Goal: Task Accomplishment & Management: Complete application form

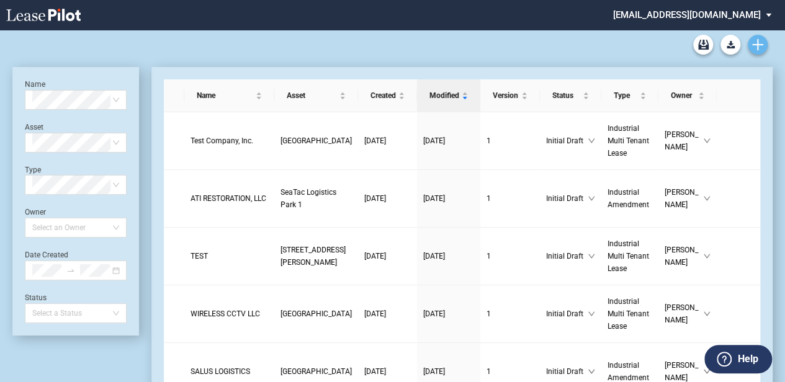
click at [757, 38] on link "Create new document" at bounding box center [758, 45] width 20 height 20
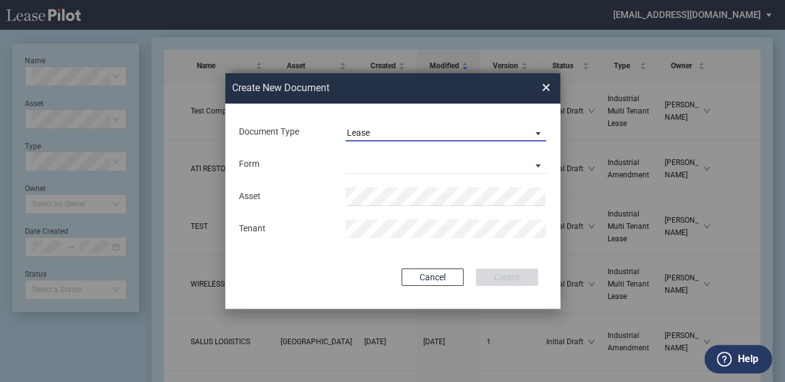
click at [390, 135] on span "Lease" at bounding box center [436, 133] width 178 height 12
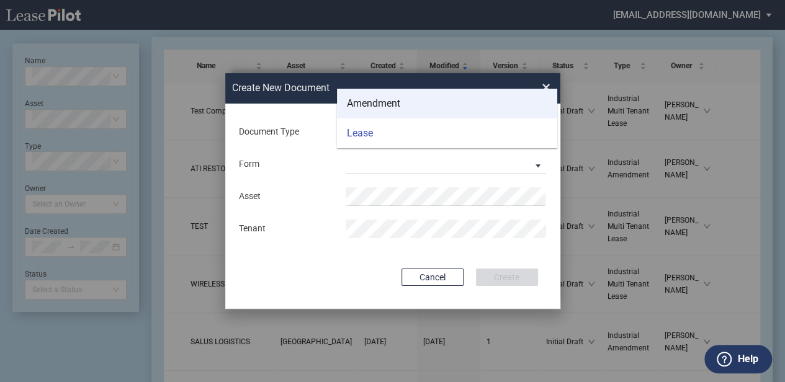
click at [392, 107] on div "Amendment" at bounding box center [373, 104] width 53 height 14
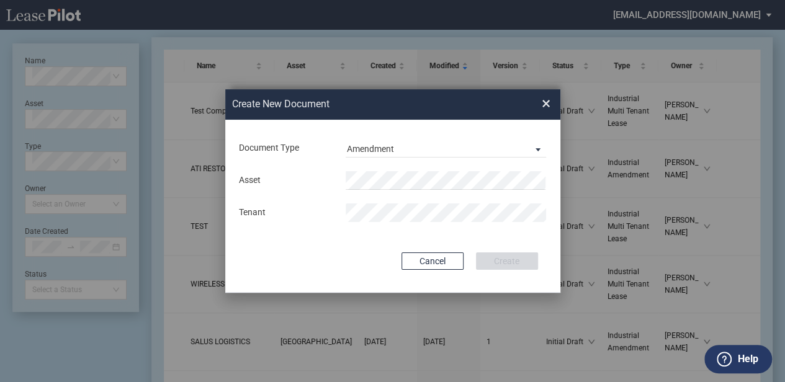
click at [384, 169] on div "Asset Tenant" at bounding box center [393, 196] width 310 height 65
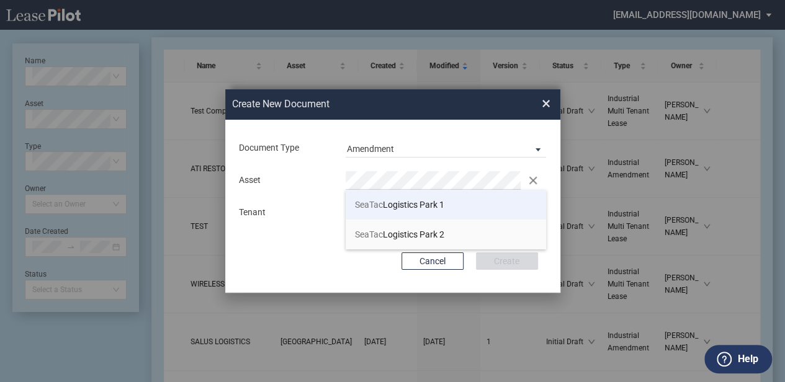
click at [407, 207] on span "SeaTac Logistics Park 1" at bounding box center [399, 205] width 89 height 10
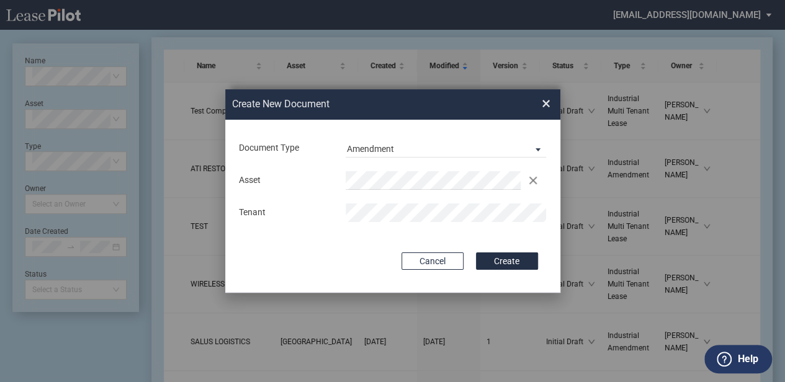
click at [538, 263] on div "Document Type Amendment Deal Type Industrial Deal Type Industrial Form Industri…" at bounding box center [392, 206] width 335 height 173
click at [500, 259] on button "Create" at bounding box center [507, 261] width 62 height 17
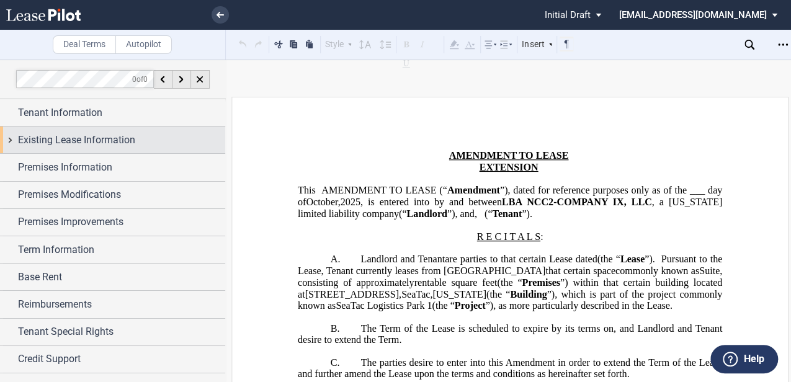
click at [70, 122] on div "Tenant Information" at bounding box center [112, 112] width 225 height 27
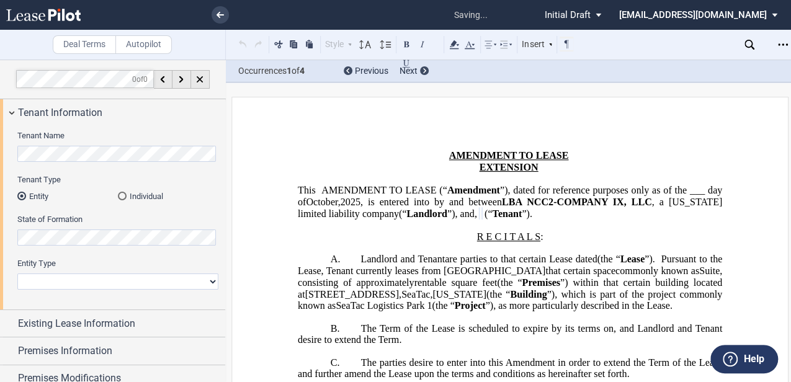
click at [64, 281] on select "Corporation Limited Liability Company General Partnership Limited Partnership O…" at bounding box center [117, 282] width 201 height 16
select select "corporation"
click at [17, 274] on select "Corporation Limited Liability Company General Partnership Limited Partnership O…" at bounding box center [117, 282] width 201 height 16
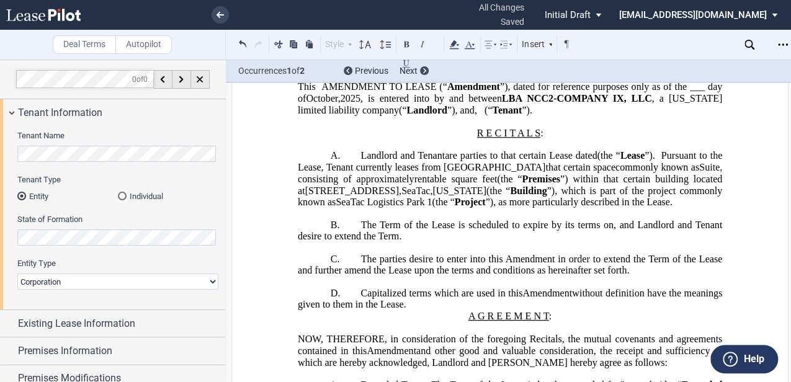
scroll to position [124, 0]
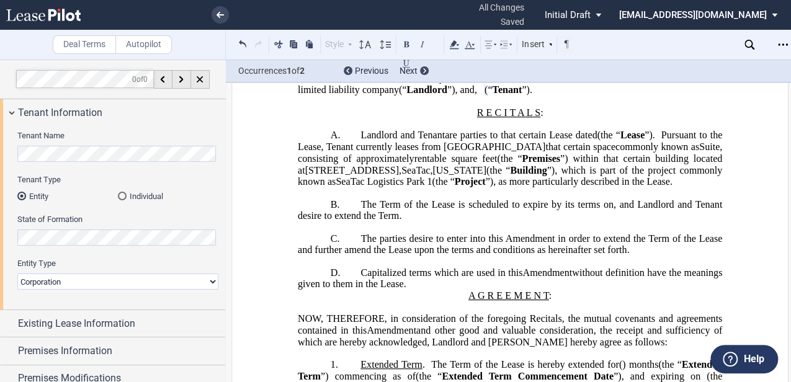
drag, startPoint x: 541, startPoint y: 153, endPoint x: 552, endPoint y: 166, distance: 18.0
click at [541, 141] on span "are parties to that certain Lease dated" at bounding box center [521, 135] width 152 height 11
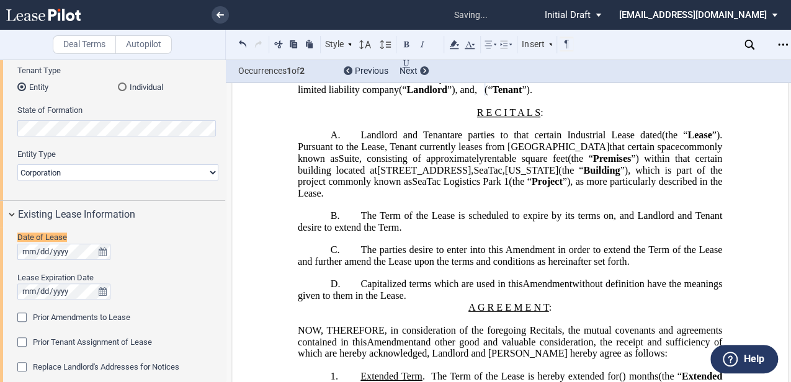
scroll to position [125, 0]
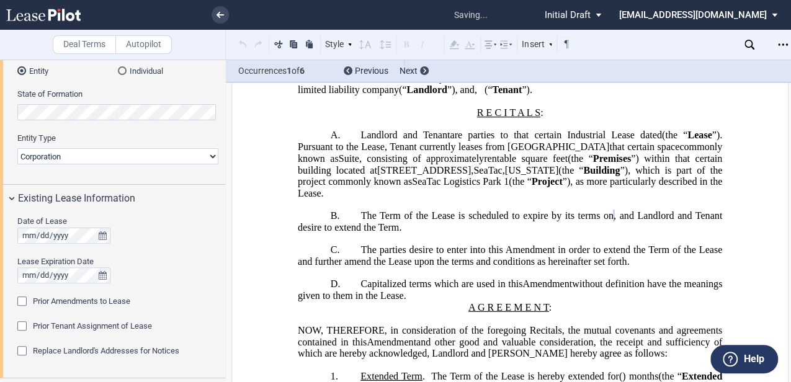
click at [368, 199] on span "”), as more particularly described in the Lease." at bounding box center [511, 187] width 427 height 22
click at [461, 155] on p "A. Landlord and Tenant (as successor-in-interest to ﻿ ﻿ ) are parties to that c…" at bounding box center [510, 165] width 425 height 70
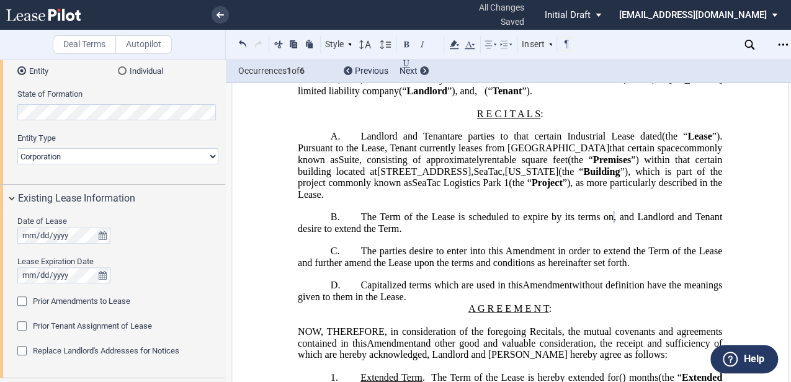
scroll to position [124, 0]
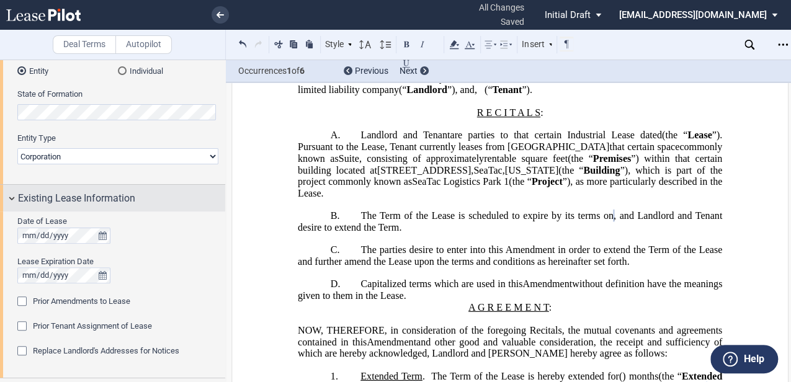
click at [192, 210] on div "Existing Lease Information" at bounding box center [112, 198] width 225 height 27
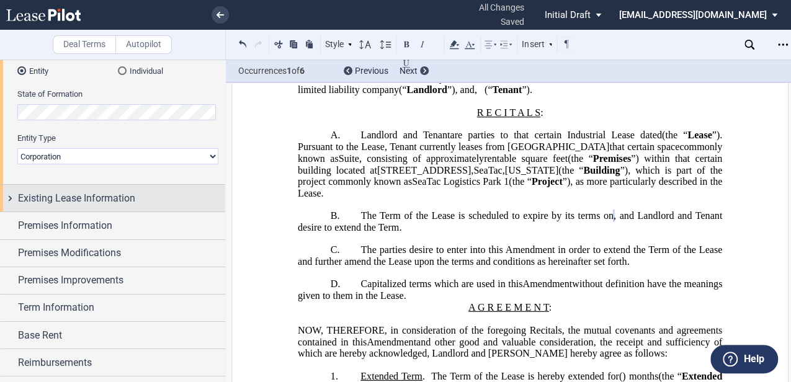
click at [117, 196] on span "Existing Lease Information" at bounding box center [76, 198] width 117 height 15
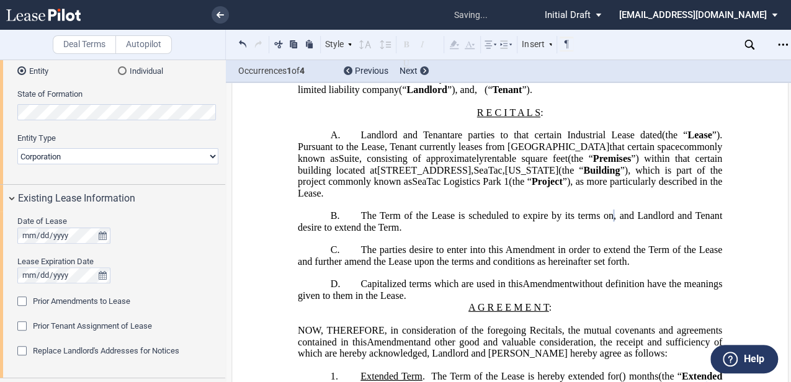
click at [119, 298] on span "Prior Amendments to Lease" at bounding box center [81, 301] width 97 height 9
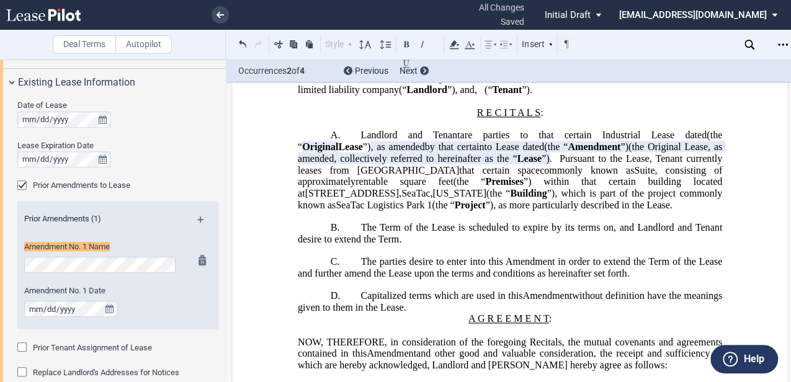
scroll to position [267, 0]
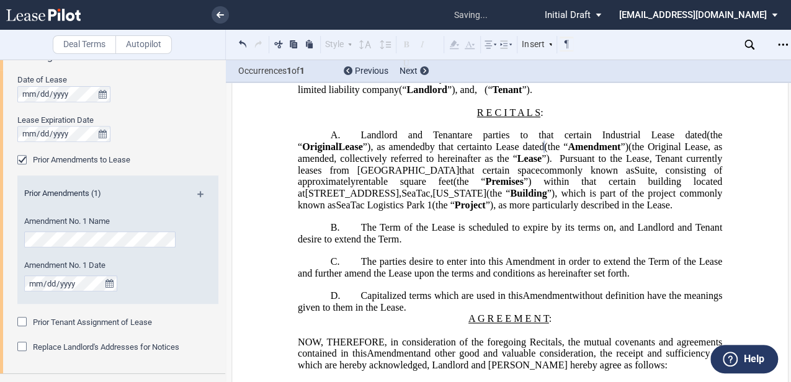
click at [197, 194] on md-icon at bounding box center [205, 198] width 17 height 15
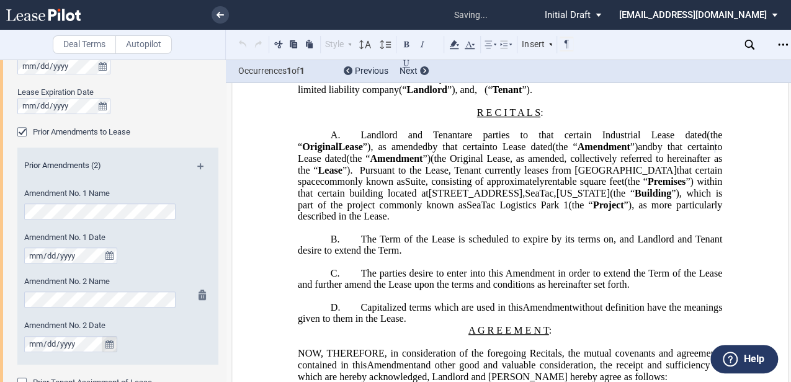
scroll to position [308, 0]
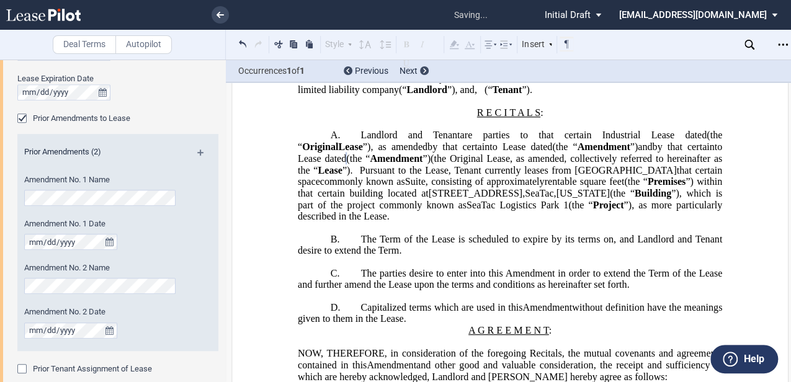
click at [453, 210] on span "”), which is part of the project commonly known as" at bounding box center [511, 199] width 427 height 22
click at [486, 210] on span "”), which is part of the project commonly known as" at bounding box center [511, 199] width 427 height 22
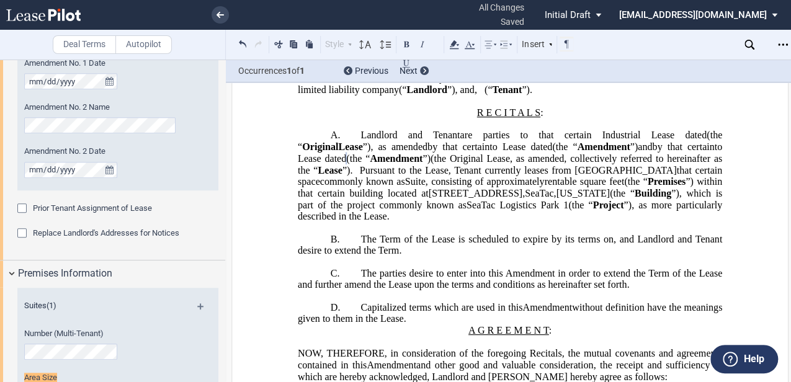
scroll to position [614, 0]
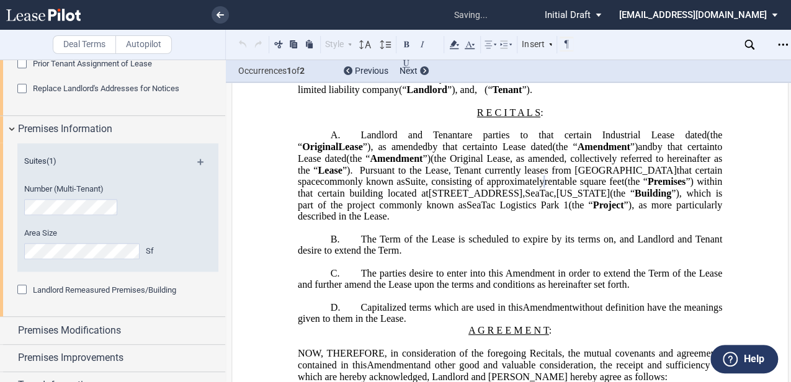
click at [524, 210] on span "SeaTac Logistics Park 1" at bounding box center [518, 204] width 102 height 11
click at [647, 187] on span "(the “" at bounding box center [635, 181] width 23 height 11
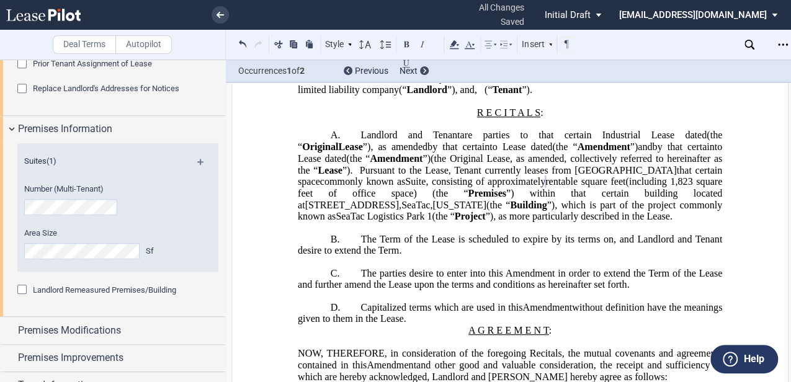
click at [596, 187] on span "Suite , consisting of approximately rentable square feet" at bounding box center [515, 181] width 220 height 11
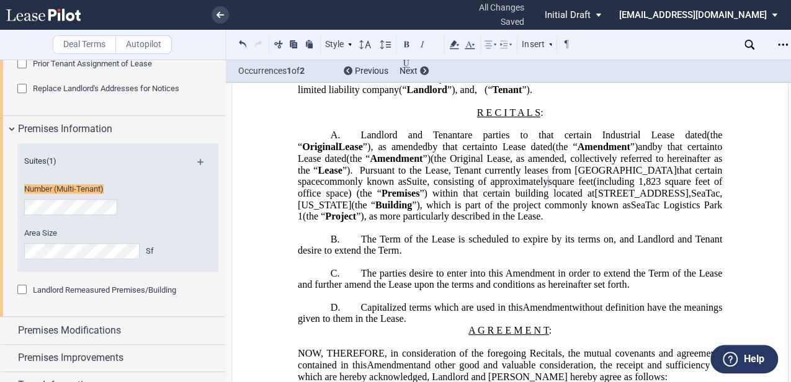
scroll to position [582, 0]
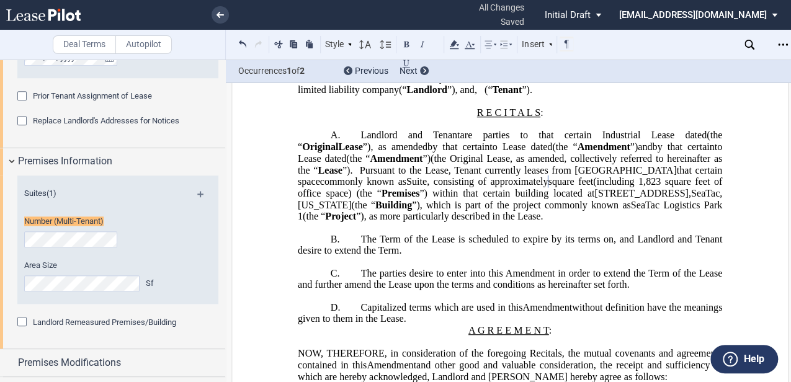
click at [79, 241] on div "Number (Multi-Tenant)" at bounding box center [101, 238] width 168 height 44
click at [467, 210] on span "”), which is part of the project commonly known as" at bounding box center [521, 204] width 218 height 11
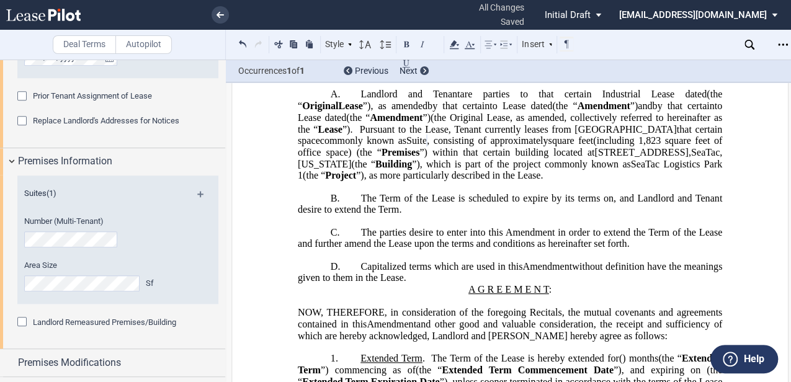
drag, startPoint x: 561, startPoint y: 206, endPoint x: 547, endPoint y: 211, distance: 15.1
click at [561, 182] on p "A. Landlord and Tenant (as successor-in-interest to ﻿ ﻿ ) are parties to that c…" at bounding box center [510, 135] width 425 height 93
click at [481, 181] on span "”), as more particularly described in the Lease." at bounding box center [449, 175] width 187 height 11
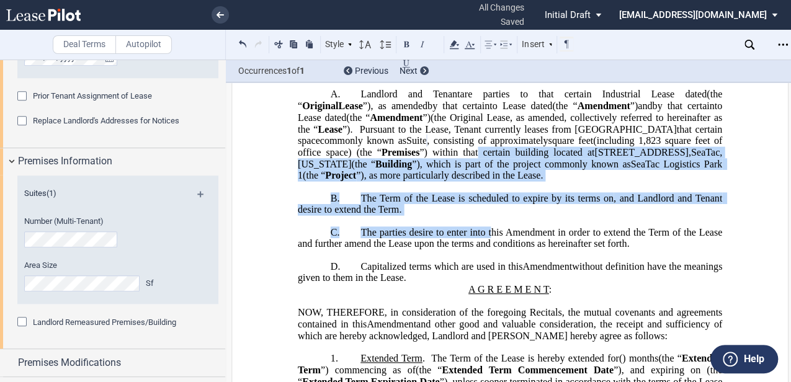
drag, startPoint x: 449, startPoint y: 174, endPoint x: 489, endPoint y: 261, distance: 95.5
drag, startPoint x: 489, startPoint y: 261, endPoint x: 495, endPoint y: 273, distance: 13.3
click at [489, 249] on span "The parties desire to enter into this Amendment in order to extend the Term of …" at bounding box center [511, 238] width 427 height 22
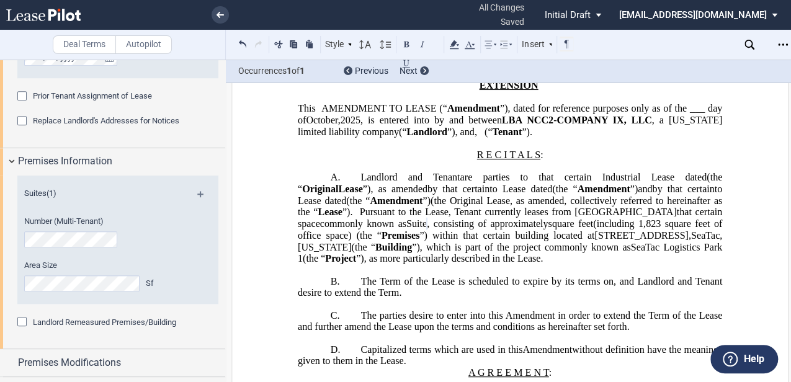
scroll to position [83, 0]
click at [453, 217] on span "(the Original Lease, as amended, collectively referred to hereinafter as the “" at bounding box center [511, 205] width 427 height 22
click at [526, 241] on span "”) within that certain building located at" at bounding box center [507, 235] width 175 height 11
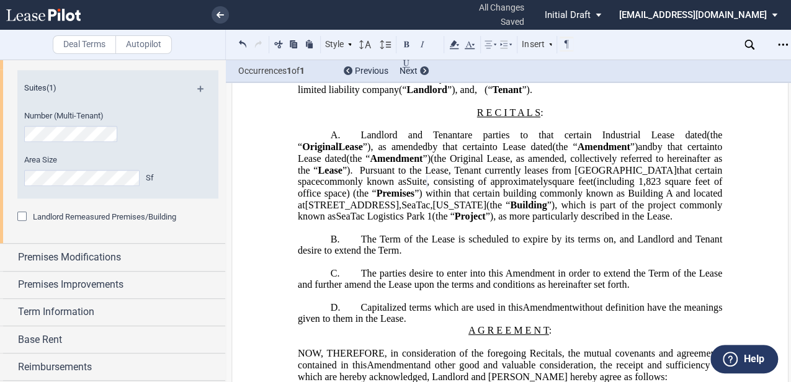
scroll to position [706, 0]
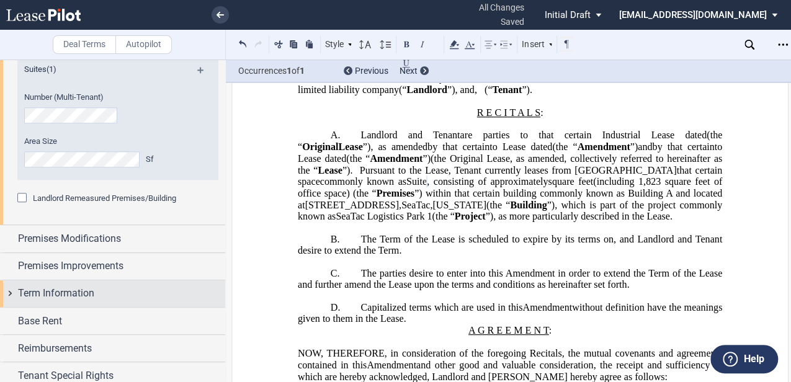
drag, startPoint x: 128, startPoint y: 298, endPoint x: 168, endPoint y: 293, distance: 40.6
click at [128, 299] on div "Term Information" at bounding box center [121, 293] width 207 height 15
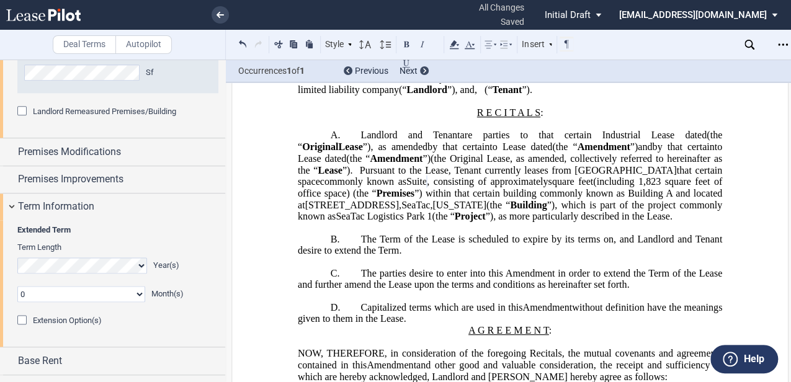
scroll to position [830, 0]
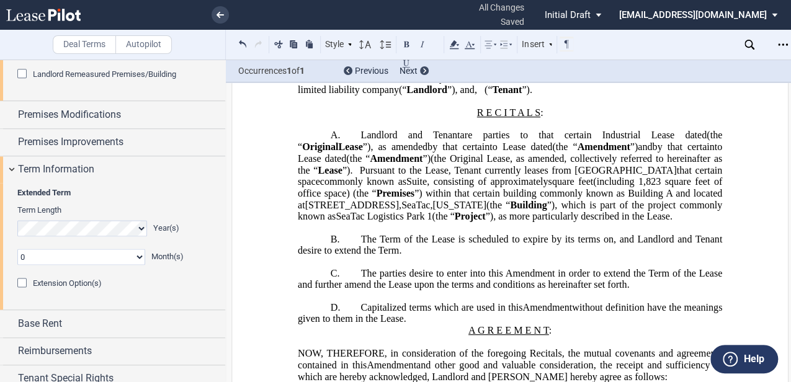
click at [128, 254] on select "0 1 2 3 4 5 6 7 8 9 10 11" at bounding box center [81, 257] width 128 height 16
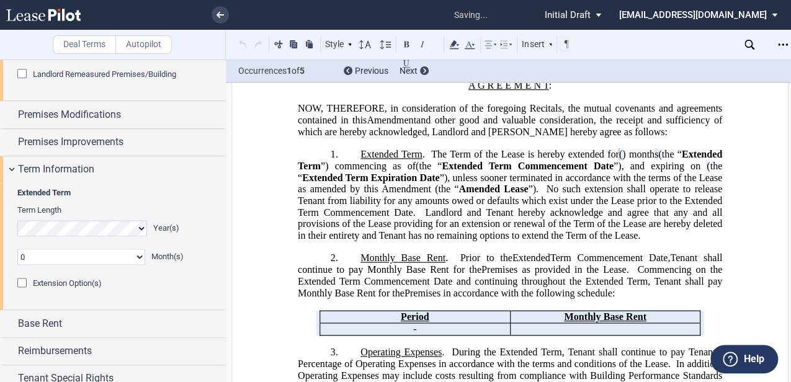
scroll to position [369, 0]
select select "number:2"
click at [17, 249] on select "0 1 2 3 4 5 6 7 8 9 10 11" at bounding box center [81, 257] width 128 height 16
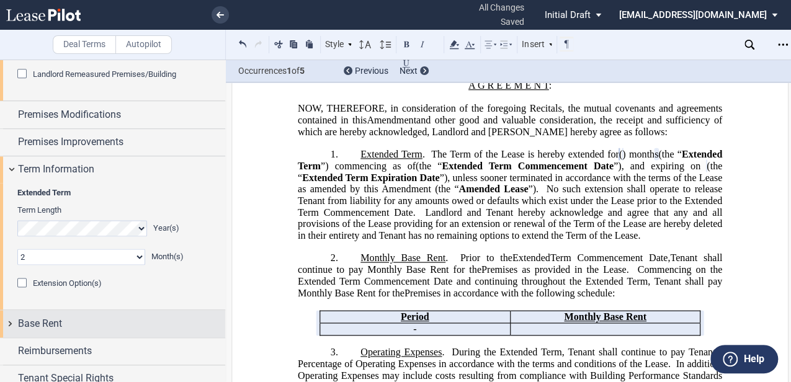
click at [63, 323] on div "Base Rent" at bounding box center [121, 324] width 207 height 15
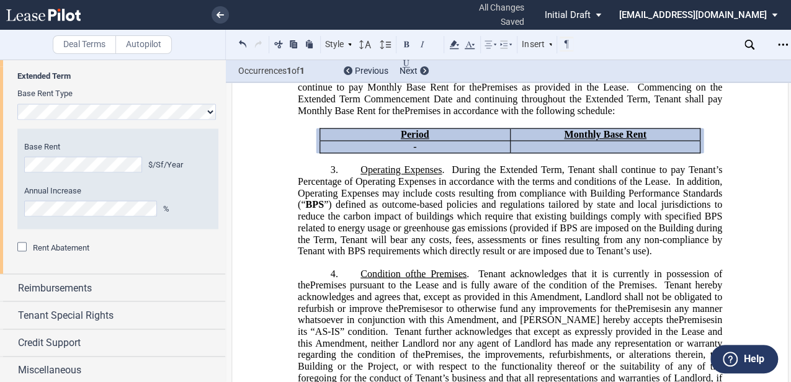
scroll to position [977, 0]
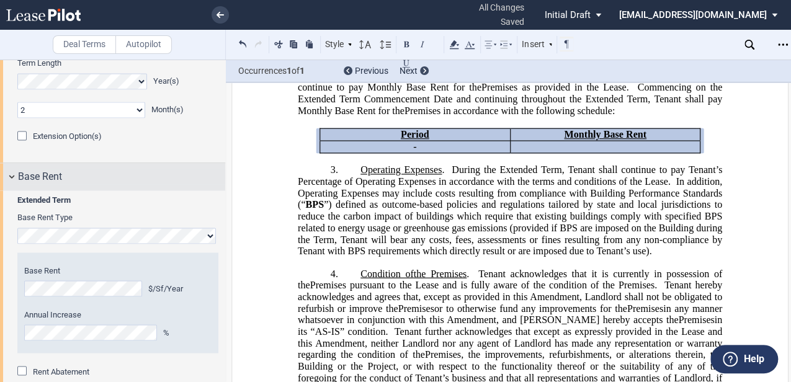
click at [50, 178] on span "Base Rent" at bounding box center [40, 176] width 44 height 15
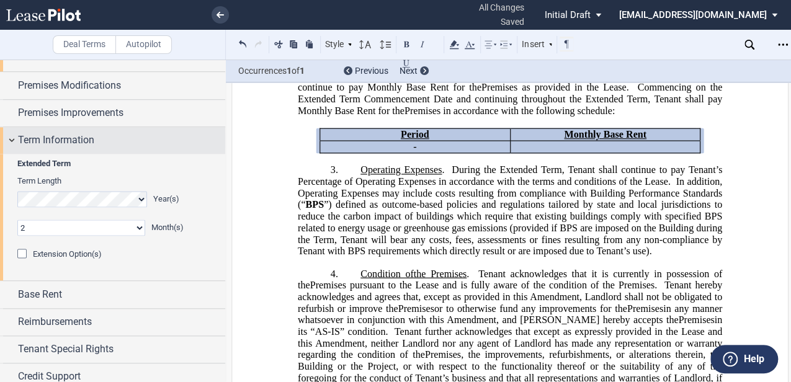
click at [42, 148] on span "Term Information" at bounding box center [56, 140] width 76 height 15
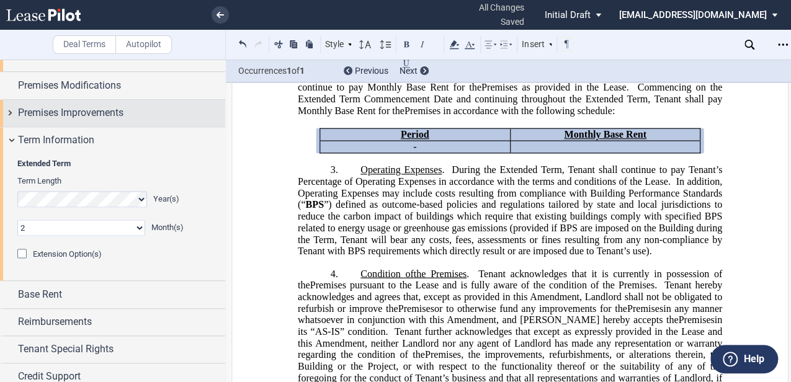
scroll to position [820, 0]
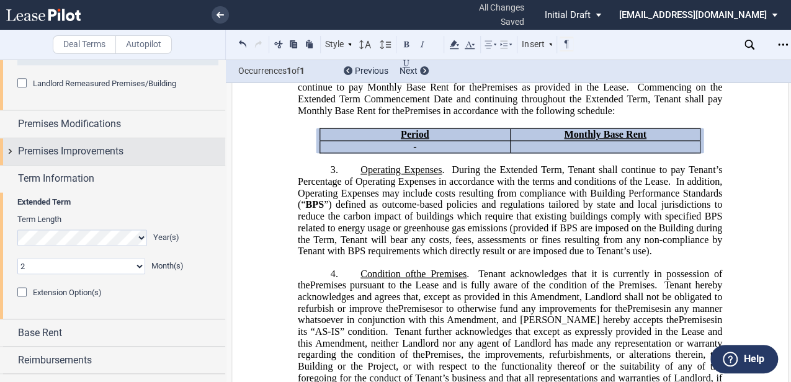
click at [94, 102] on editor-control "Landlord Remeasured Premises/Building" at bounding box center [117, 90] width 201 height 25
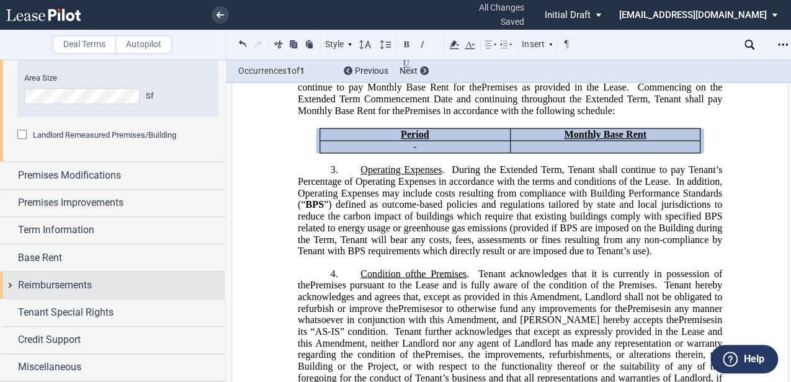
click at [72, 191] on div "Premises Improvements" at bounding box center [112, 203] width 225 height 27
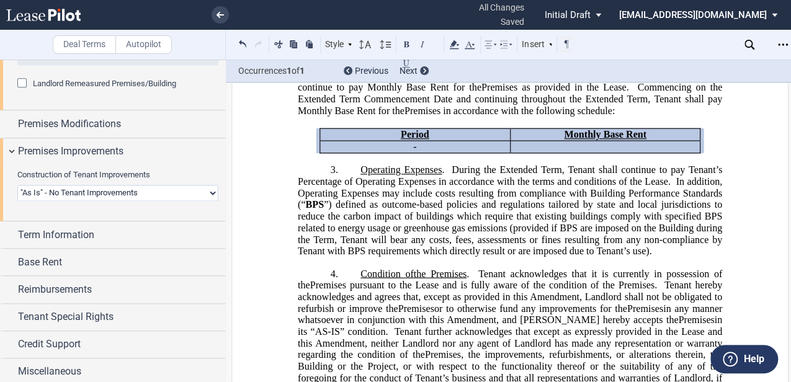
click at [96, 194] on select "Landlord Constructs Tenant Improvements Tenant Constructs Tenant Improvements "…" at bounding box center [117, 193] width 201 height 16
select select "landlord"
click at [17, 185] on select "Landlord Constructs Tenant Improvements Tenant Constructs Tenant Improvements "…" at bounding box center [117, 193] width 201 height 16
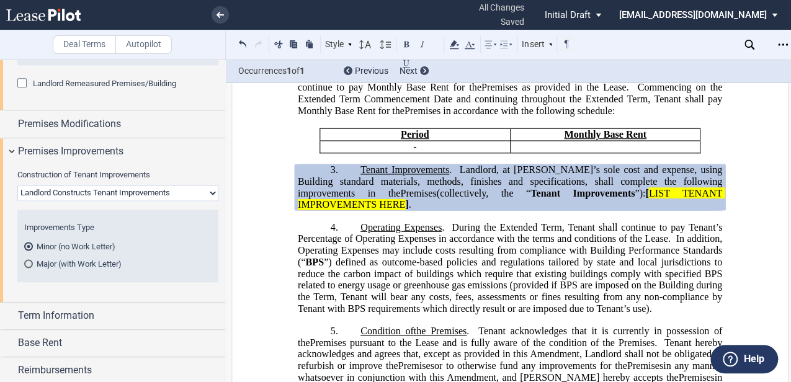
click at [647, 244] on span "During the Extended Term, Tenant shall continue to pay Tenant’s Percentage of O…" at bounding box center [511, 233] width 427 height 22
click at [554, 199] on span "Landlord, at Landlord’s sole cost and expense, using Building standard material…" at bounding box center [511, 181] width 427 height 34
click at [408, 210] on span "]" at bounding box center [406, 204] width 3 height 11
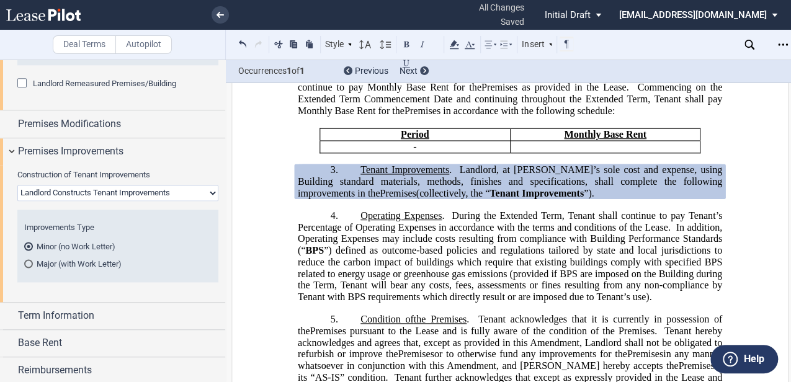
click at [646, 199] on span "Landlord, at Landlord’s sole cost and expense, using Building standard material…" at bounding box center [511, 181] width 427 height 34
click at [712, 199] on span "Landlord, at Landlord’s sole cost and expense, using Building standard material…" at bounding box center [511, 181] width 427 height 34
click at [598, 232] on span "During the Extended Term, Tenant shall continue to pay Tenant’s Percentage of O…" at bounding box center [511, 221] width 427 height 22
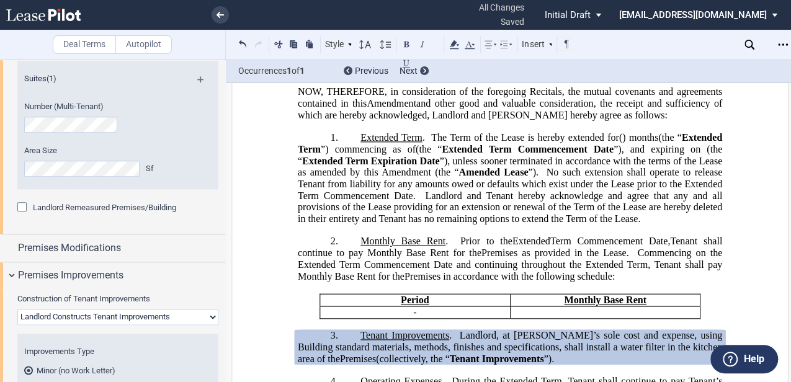
scroll to position [904, 0]
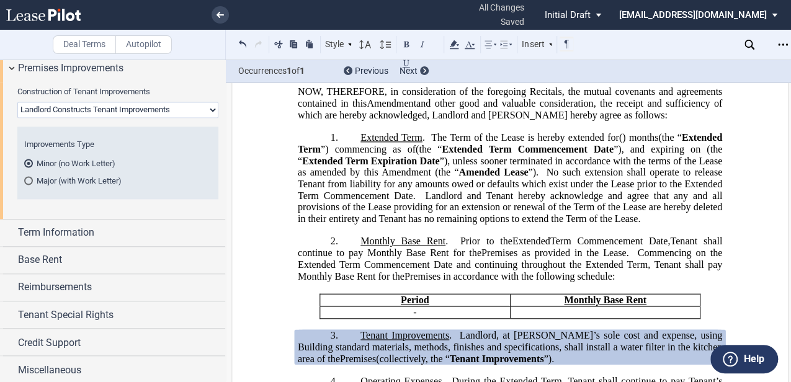
drag, startPoint x: 117, startPoint y: 228, endPoint x: 155, endPoint y: 253, distance: 45.3
click at [117, 228] on div "Term Information" at bounding box center [121, 232] width 207 height 15
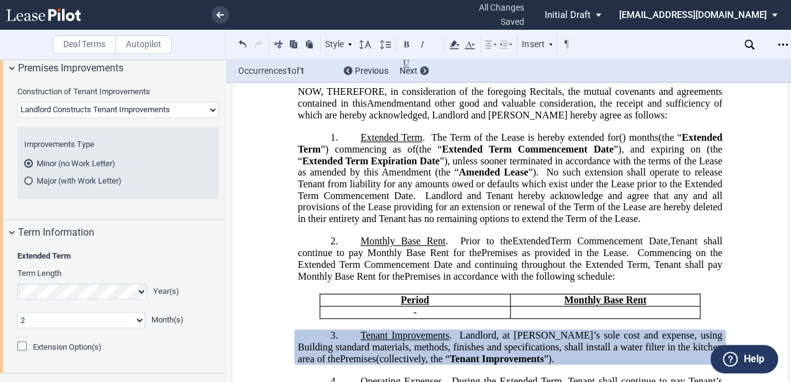
click at [67, 338] on div "Extended Term Term Length Year(s) 0 1 2 3 4 5 6 7 8 9 10 11 Month(s) Extended T…" at bounding box center [117, 296] width 201 height 90
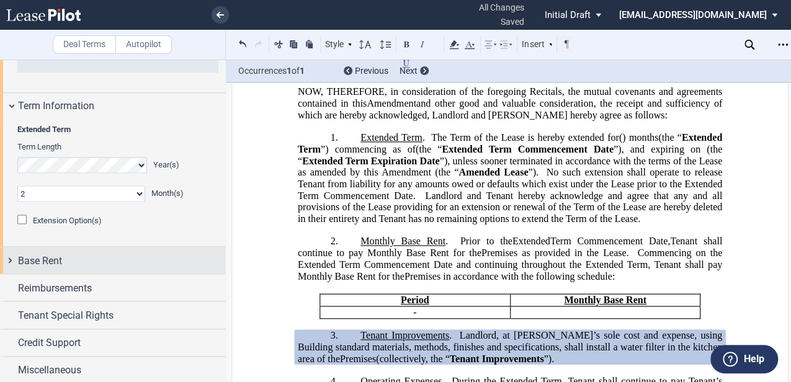
drag, startPoint x: 76, startPoint y: 263, endPoint x: 114, endPoint y: 267, distance: 38.1
click at [76, 263] on div "Base Rent" at bounding box center [121, 260] width 207 height 15
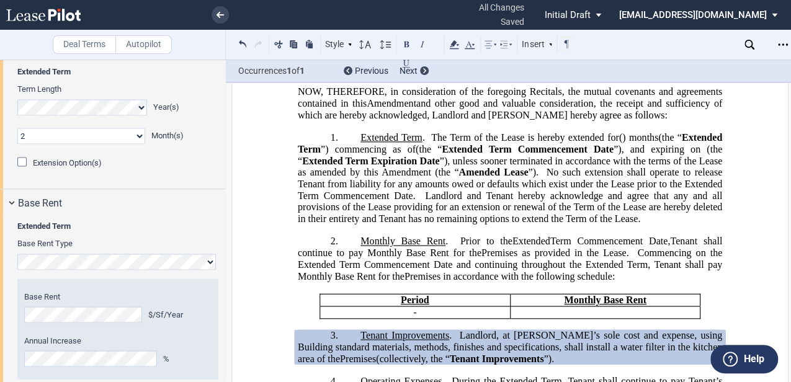
scroll to position [1238, 0]
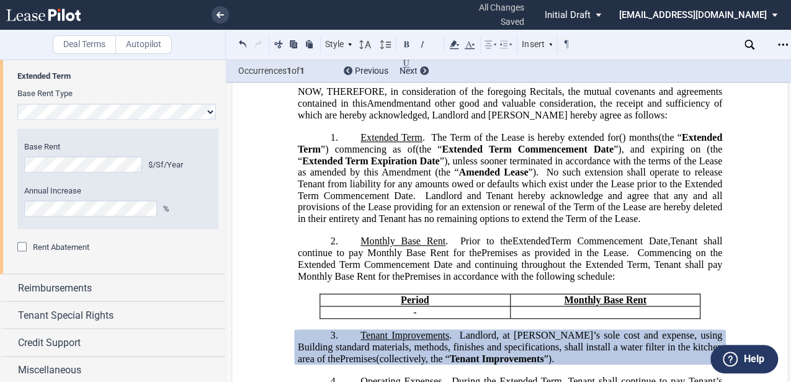
click at [67, 245] on span "Rent Abatement" at bounding box center [61, 246] width 56 height 9
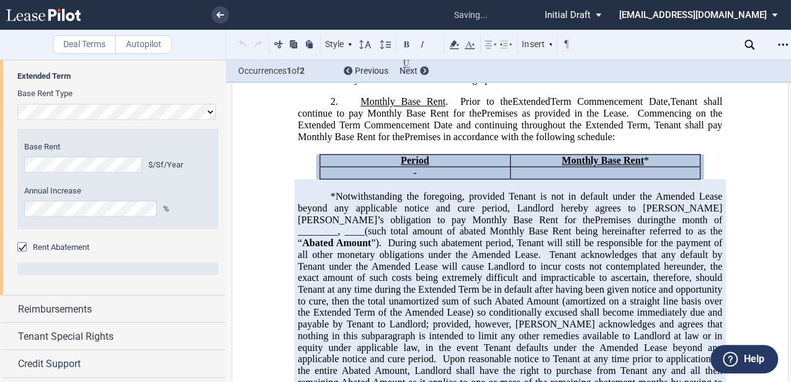
scroll to position [552, 0]
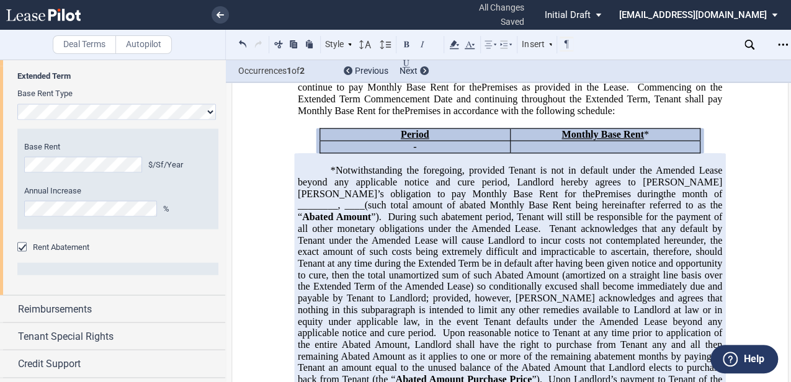
click at [492, 210] on span "the month of ________," at bounding box center [511, 199] width 427 height 22
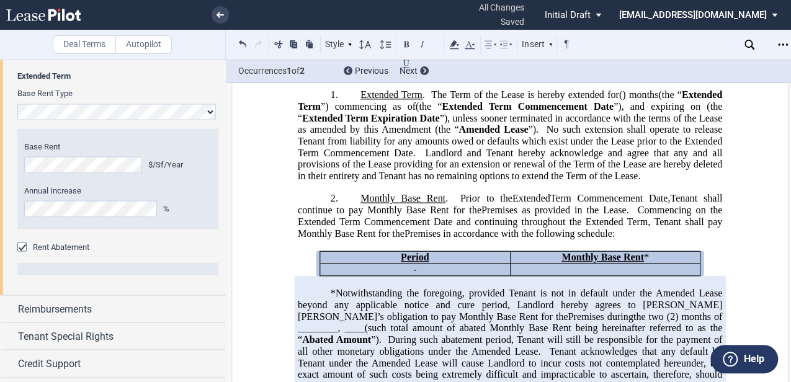
scroll to position [510, 0]
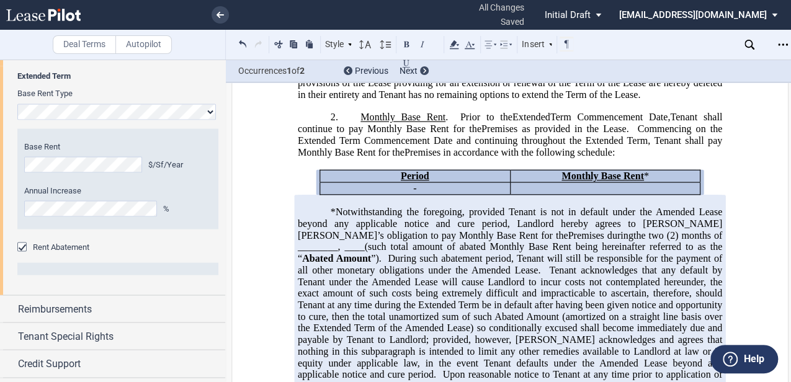
click at [364, 253] on span "____" at bounding box center [354, 246] width 20 height 11
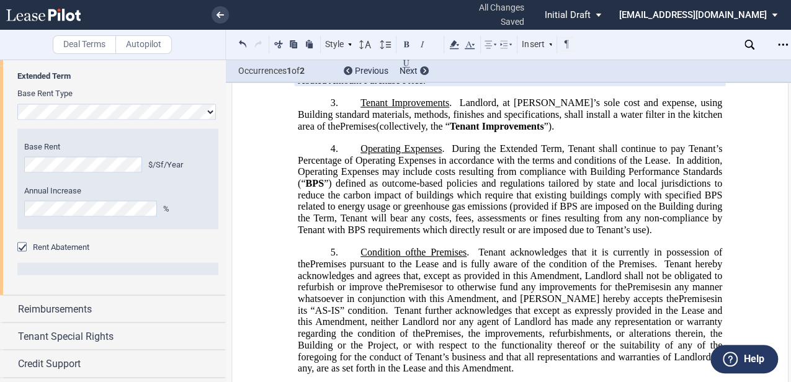
scroll to position [924, 0]
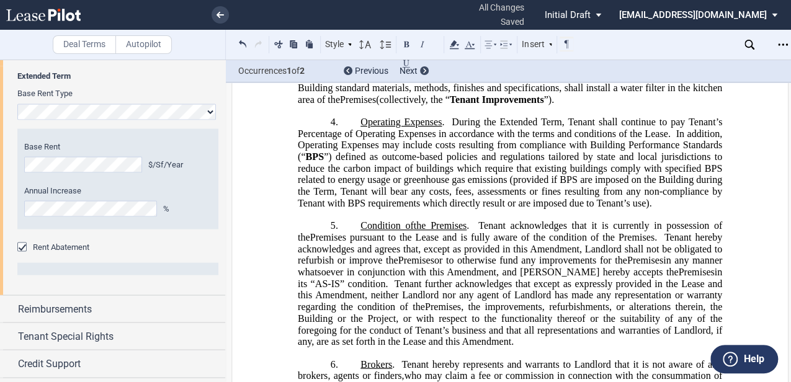
drag, startPoint x: 461, startPoint y: 211, endPoint x: 467, endPoint y: 184, distance: 27.4
click at [461, 208] on span "”) defined as outcome-based policies and regulations tailored by state and loca…" at bounding box center [511, 179] width 427 height 57
click at [361, 127] on span "Operating Expenses" at bounding box center [401, 121] width 81 height 11
click at [439, 201] on span "”) defined as outcome-based policies and regulations tailored by state and loca…" at bounding box center [511, 179] width 427 height 57
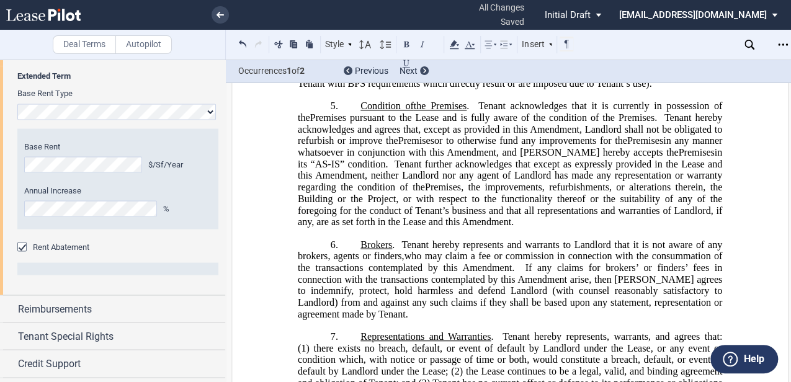
scroll to position [1048, 0]
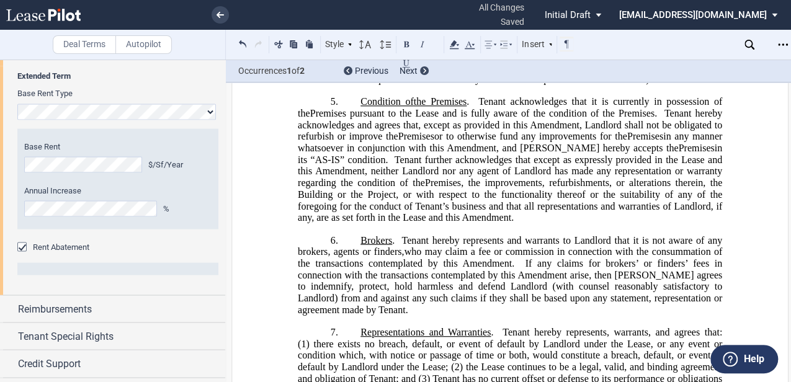
drag, startPoint x: 494, startPoint y: 212, endPoint x: 411, endPoint y: 248, distance: 90.6
click at [494, 188] on span "Tenant further acknowledges that except as expressly provided in the Lease and …" at bounding box center [511, 171] width 427 height 34
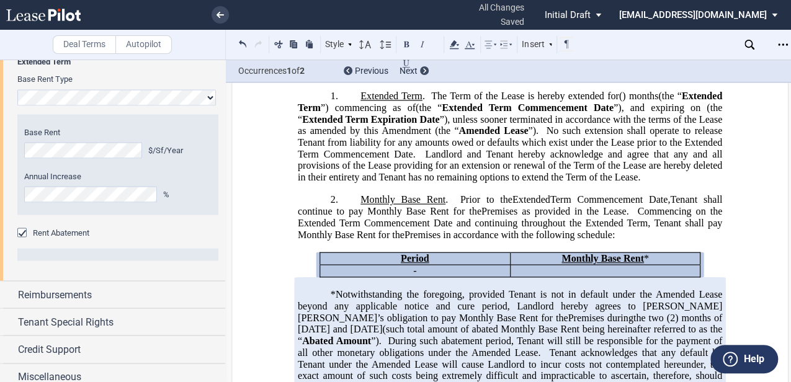
scroll to position [1259, 0]
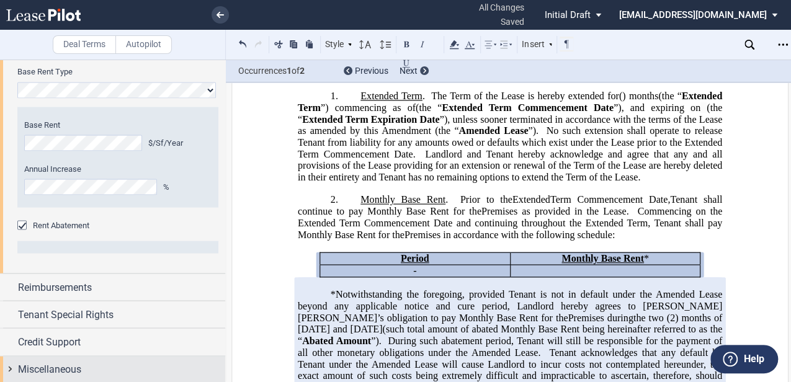
click at [71, 362] on span "Miscellaneous" at bounding box center [49, 369] width 63 height 15
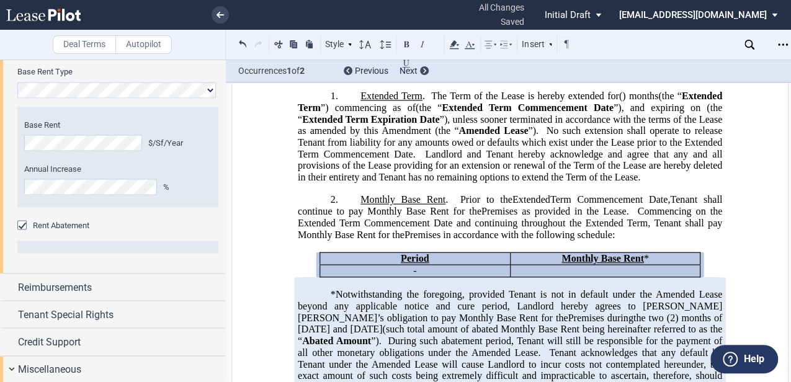
scroll to position [1338, 0]
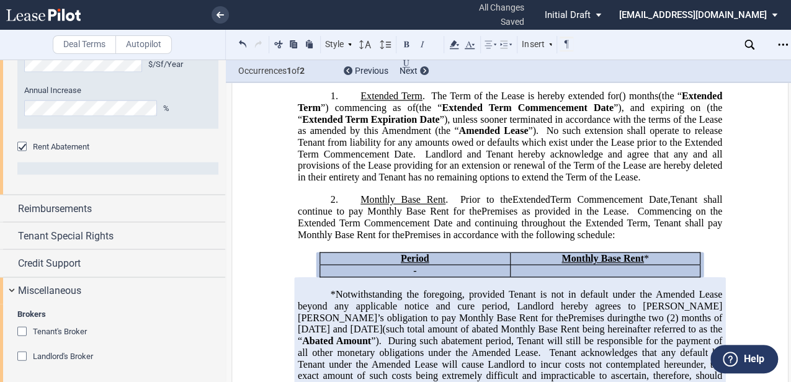
click at [74, 353] on span "Landlord's Broker" at bounding box center [63, 356] width 60 height 9
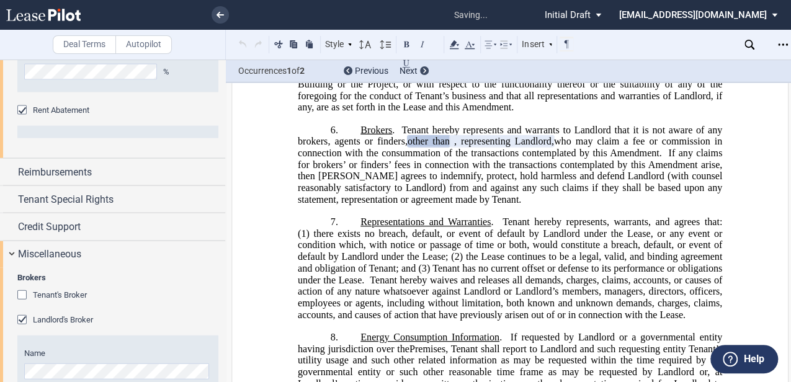
scroll to position [1403, 0]
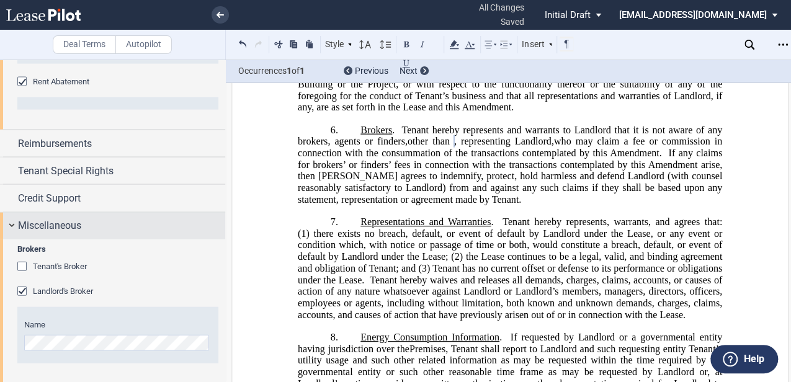
drag, startPoint x: 27, startPoint y: 221, endPoint x: 12, endPoint y: 224, distance: 14.6
click at [27, 221] on span "Miscellaneous" at bounding box center [49, 225] width 63 height 15
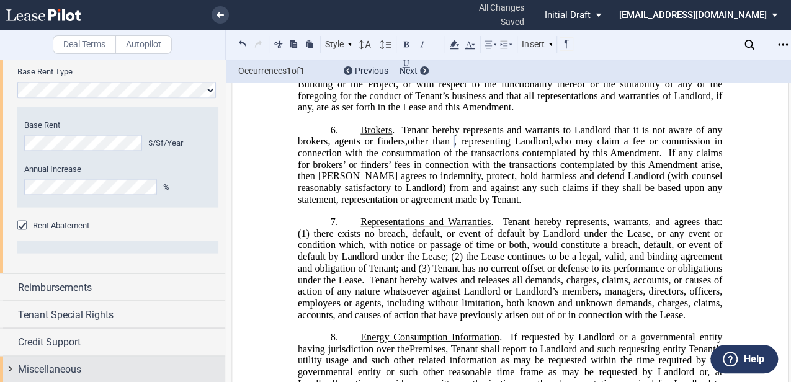
scroll to position [1259, 0]
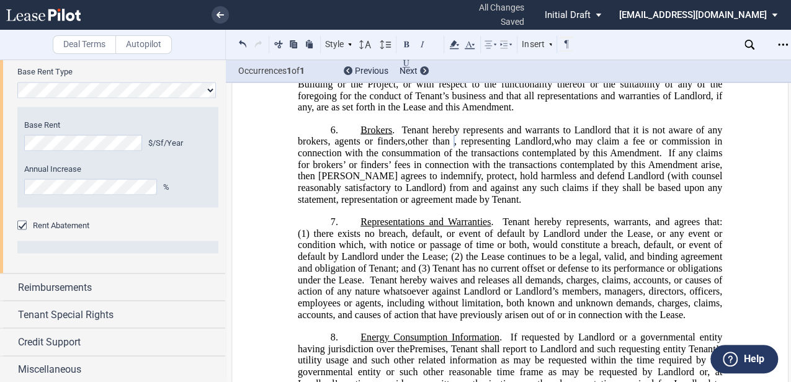
click at [351, 204] on span "If any claims for brokers’ or finders’ fees in connection with the transactions…" at bounding box center [511, 175] width 427 height 57
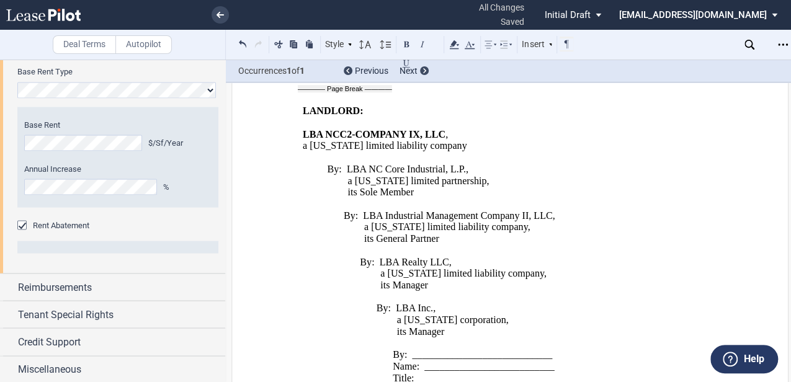
scroll to position [2140, 0]
